Goal: Task Accomplishment & Management: Manage account settings

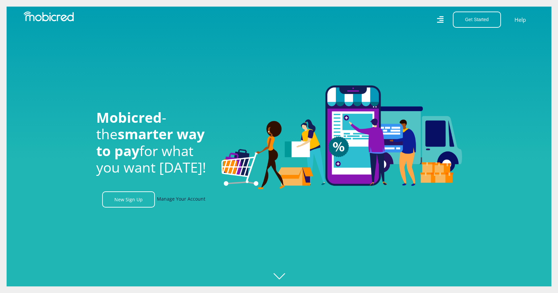
click at [183, 200] on link "Manage Your Account" at bounding box center [181, 199] width 48 height 16
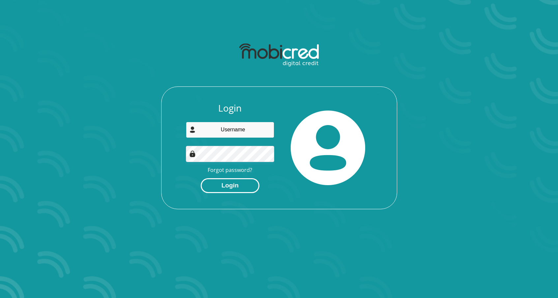
type input "o.pheenix@gmail.com"
click at [231, 187] on button "Login" at bounding box center [230, 185] width 59 height 15
